Goal: Information Seeking & Learning: Find specific fact

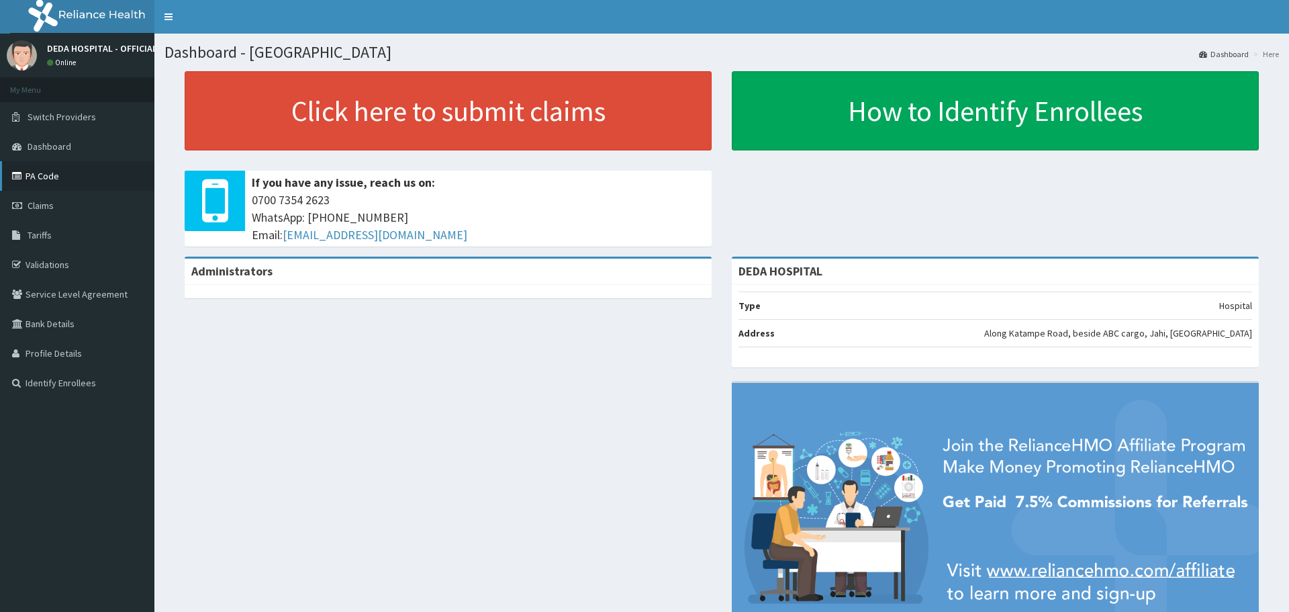
drag, startPoint x: 0, startPoint y: 0, endPoint x: 47, endPoint y: 179, distance: 184.7
click at [47, 179] on link "PA Code" at bounding box center [77, 176] width 154 height 30
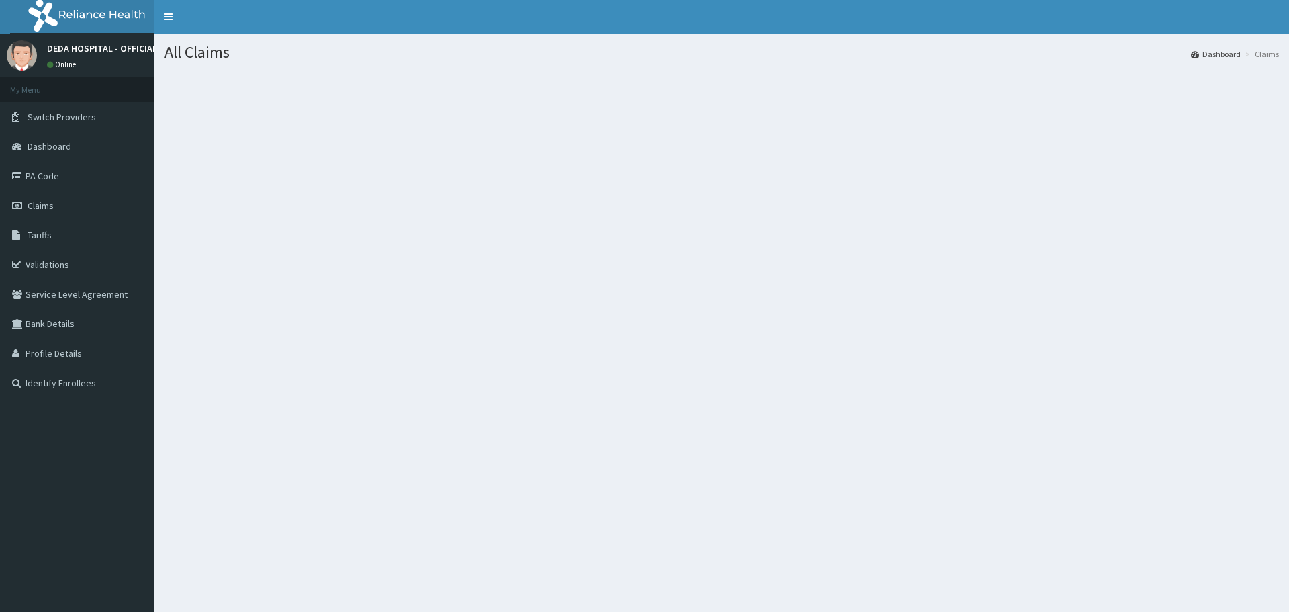
click at [58, 175] on link "PA Code" at bounding box center [77, 176] width 154 height 30
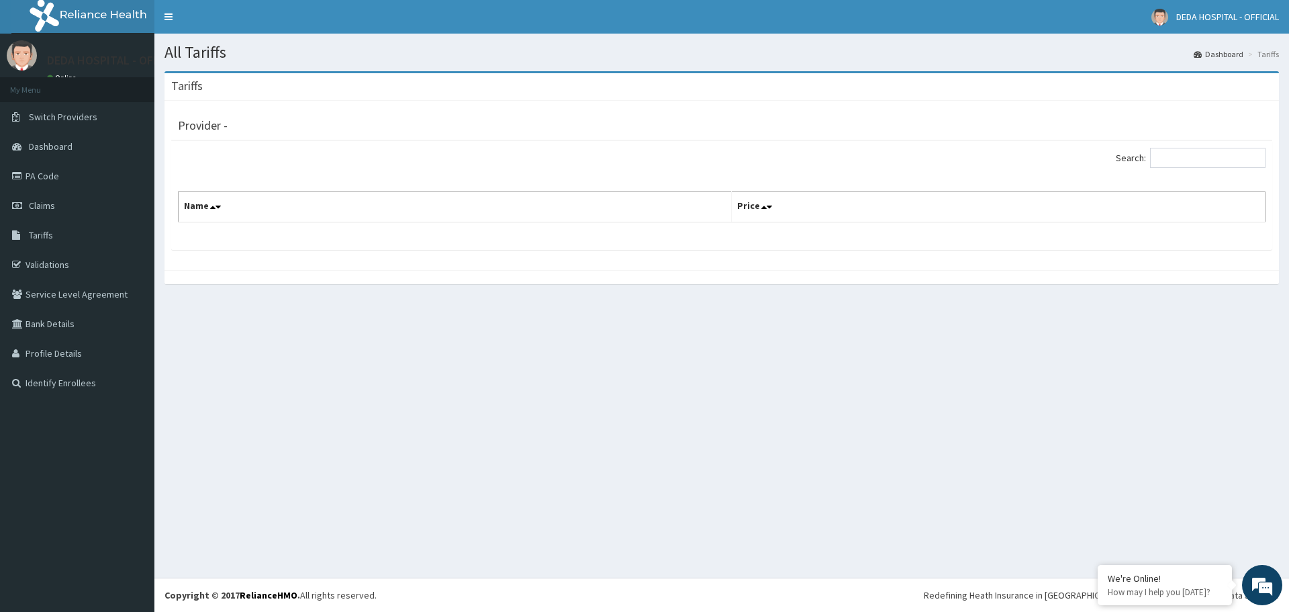
click at [221, 148] on div at bounding box center [445, 148] width 554 height 1
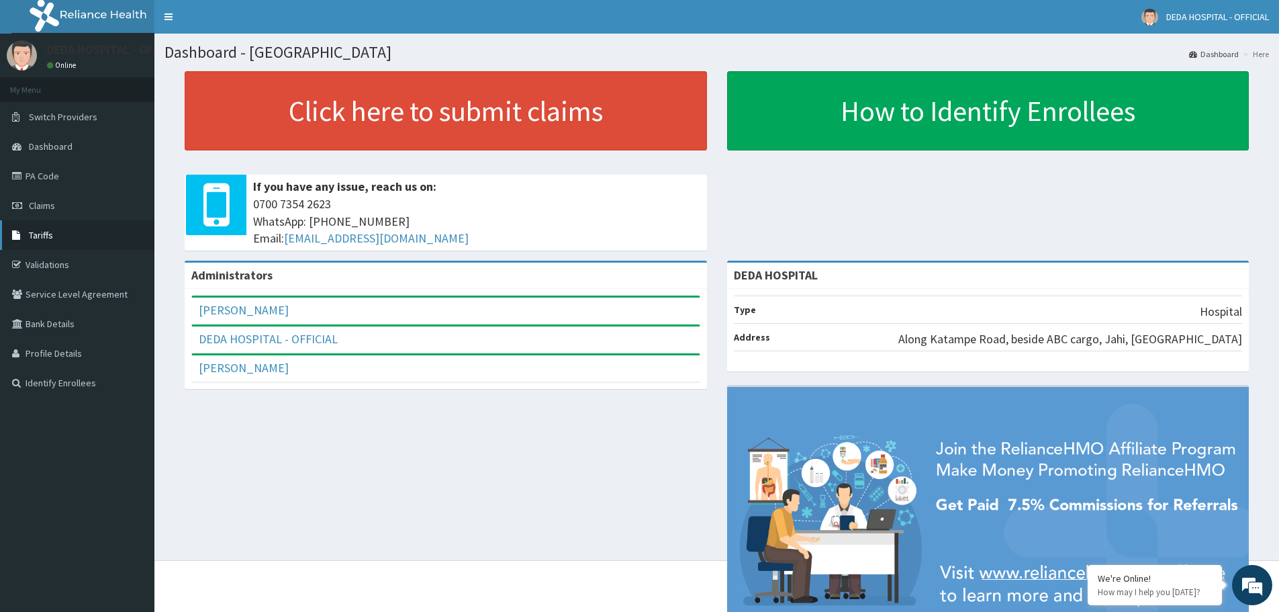
click at [42, 237] on span "Tariffs" at bounding box center [41, 235] width 24 height 12
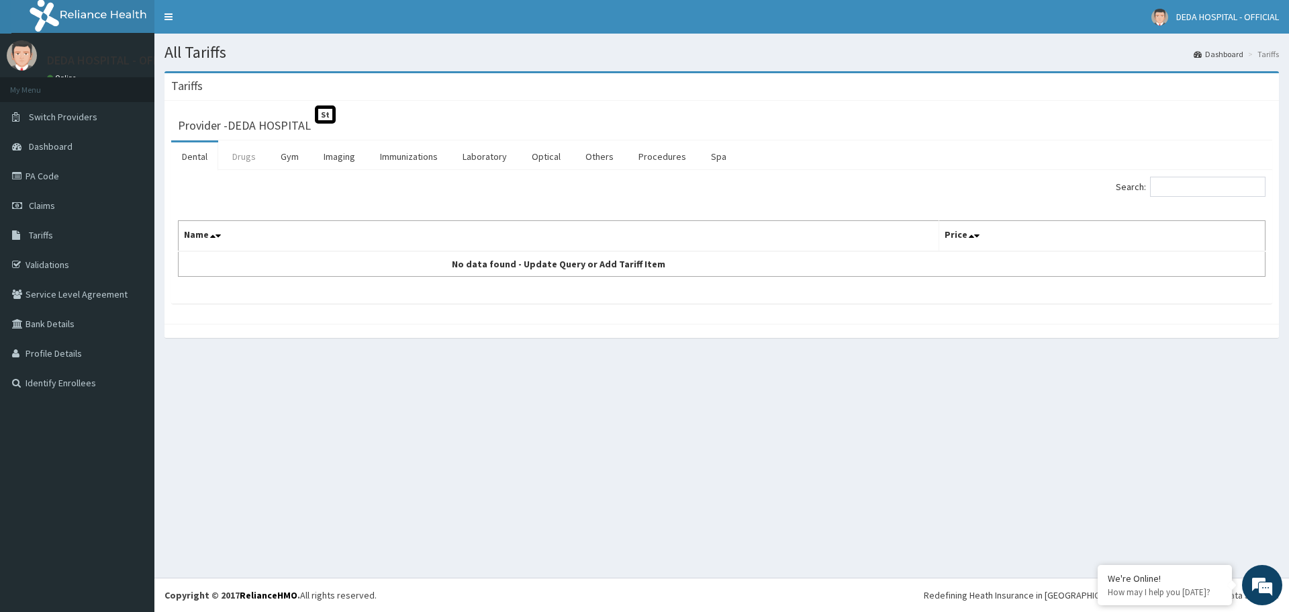
click at [246, 160] on link "Drugs" at bounding box center [244, 156] width 45 height 28
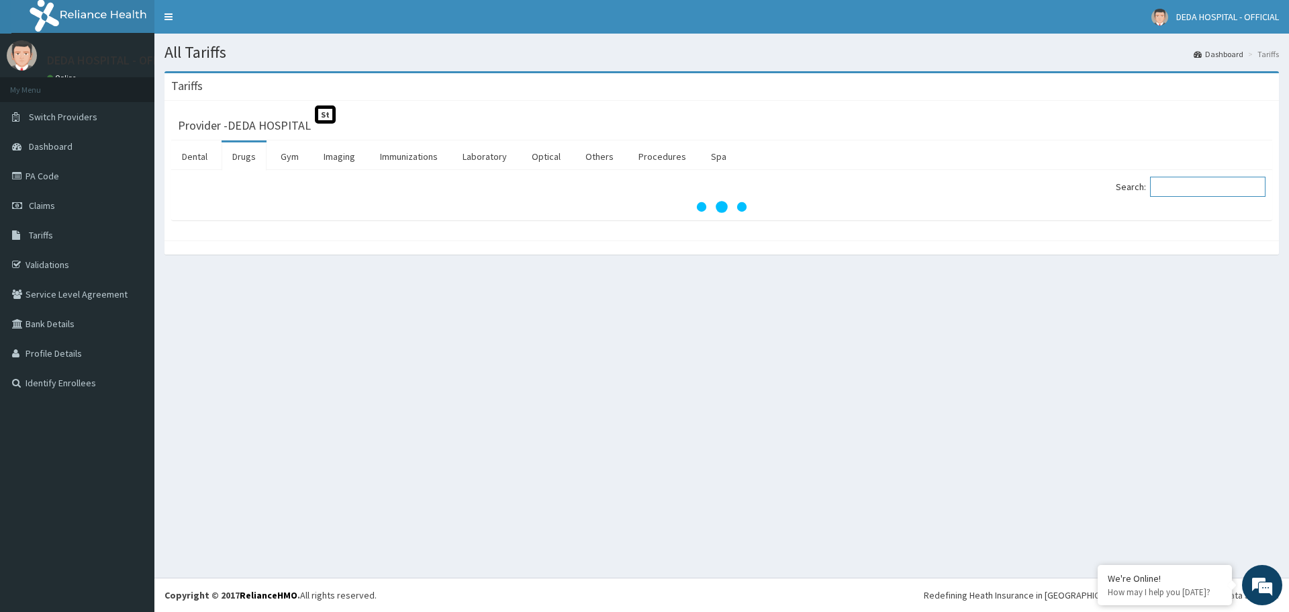
click at [1200, 184] on input "Search:" at bounding box center [1207, 187] width 115 height 20
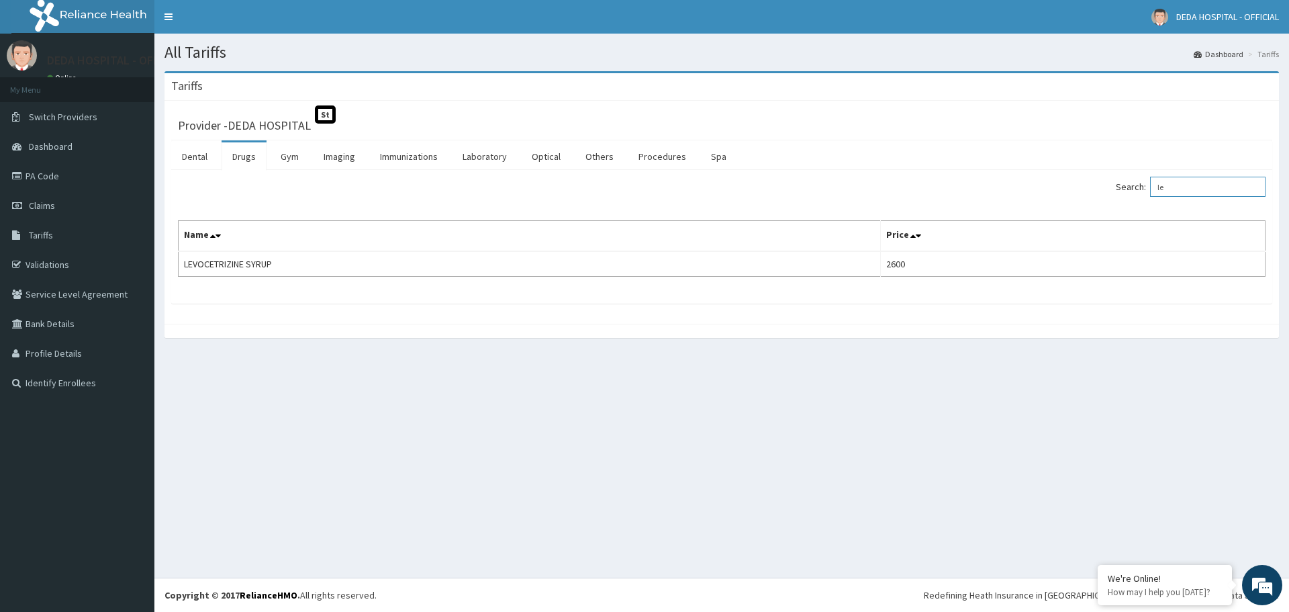
type input "l"
click at [1204, 187] on input "actified" at bounding box center [1207, 187] width 115 height 20
type input "actified"
click at [53, 173] on link "PA Code" at bounding box center [77, 176] width 154 height 30
